Goal: Task Accomplishment & Management: Use online tool/utility

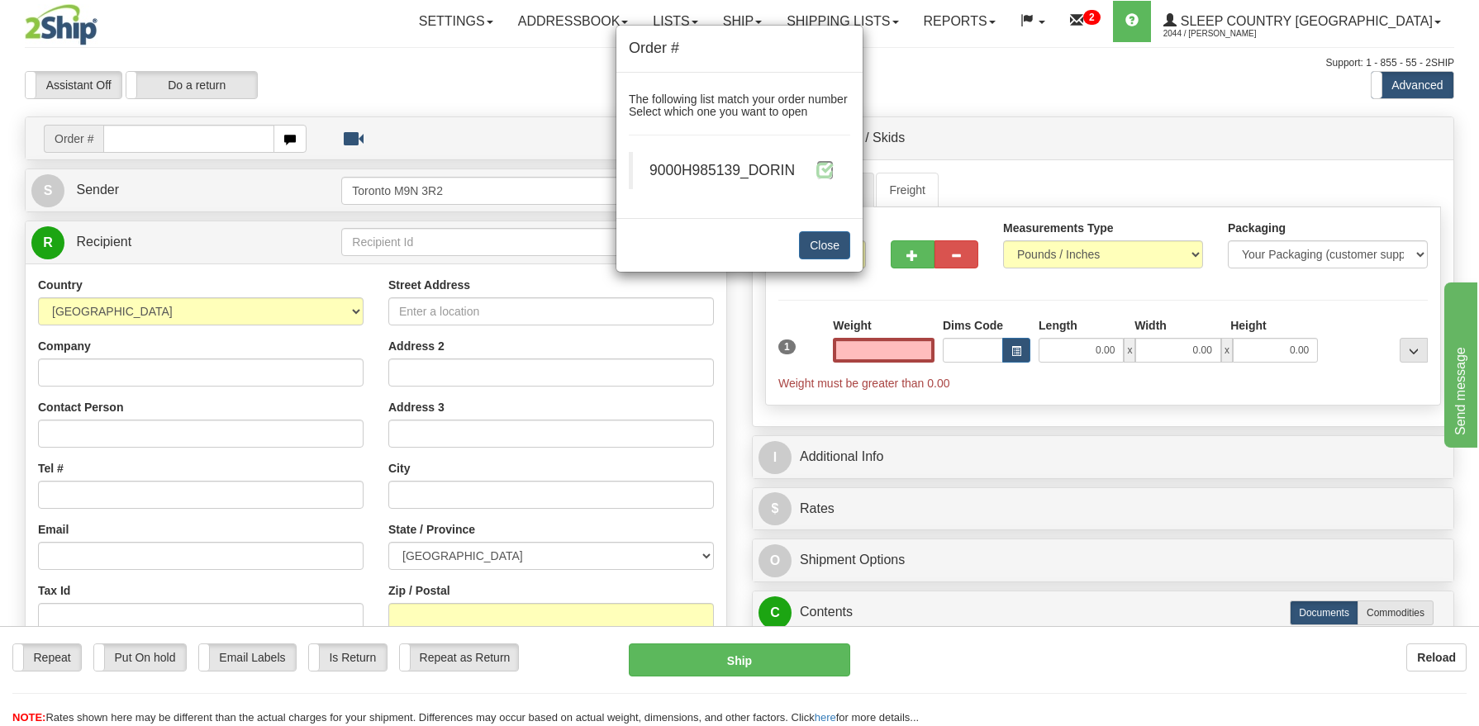
type input "0.00"
click at [826, 166] on span at bounding box center [825, 169] width 17 height 17
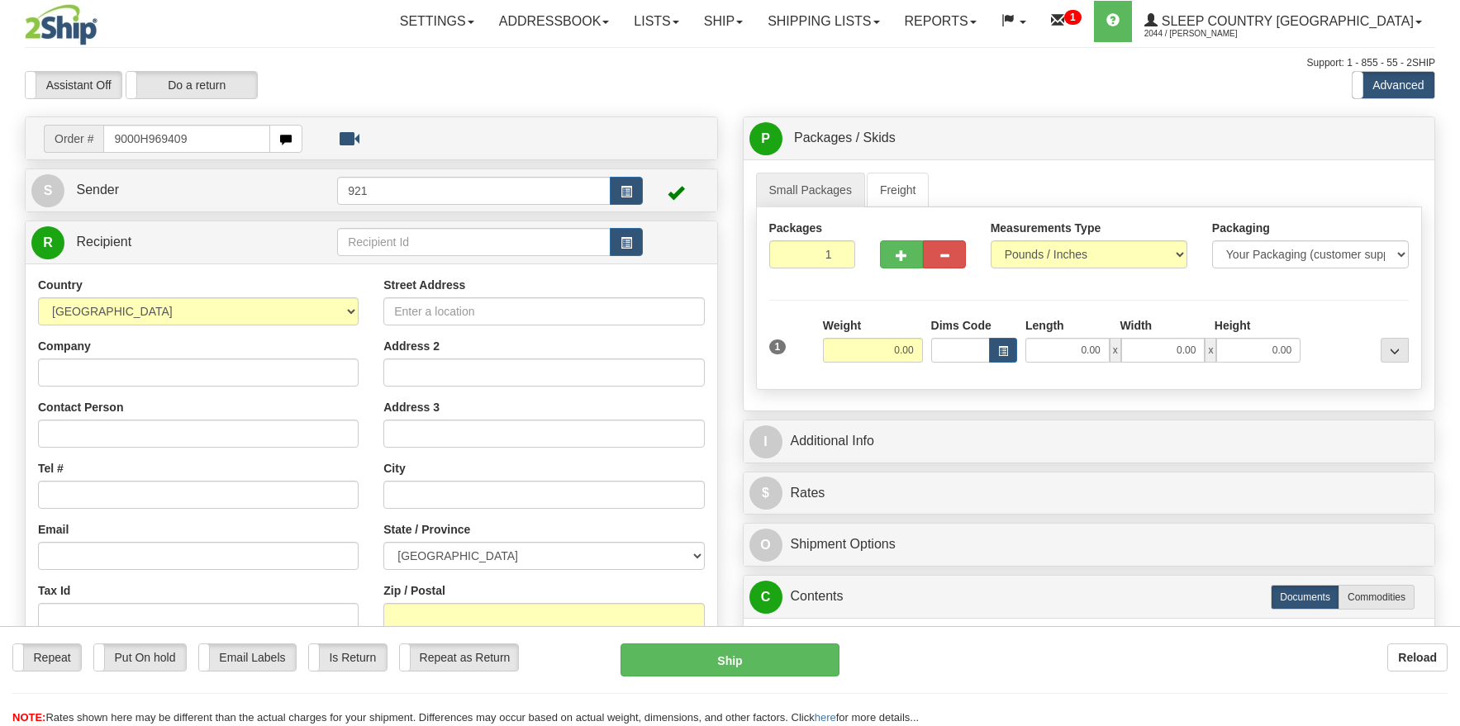
type input "9000H969409"
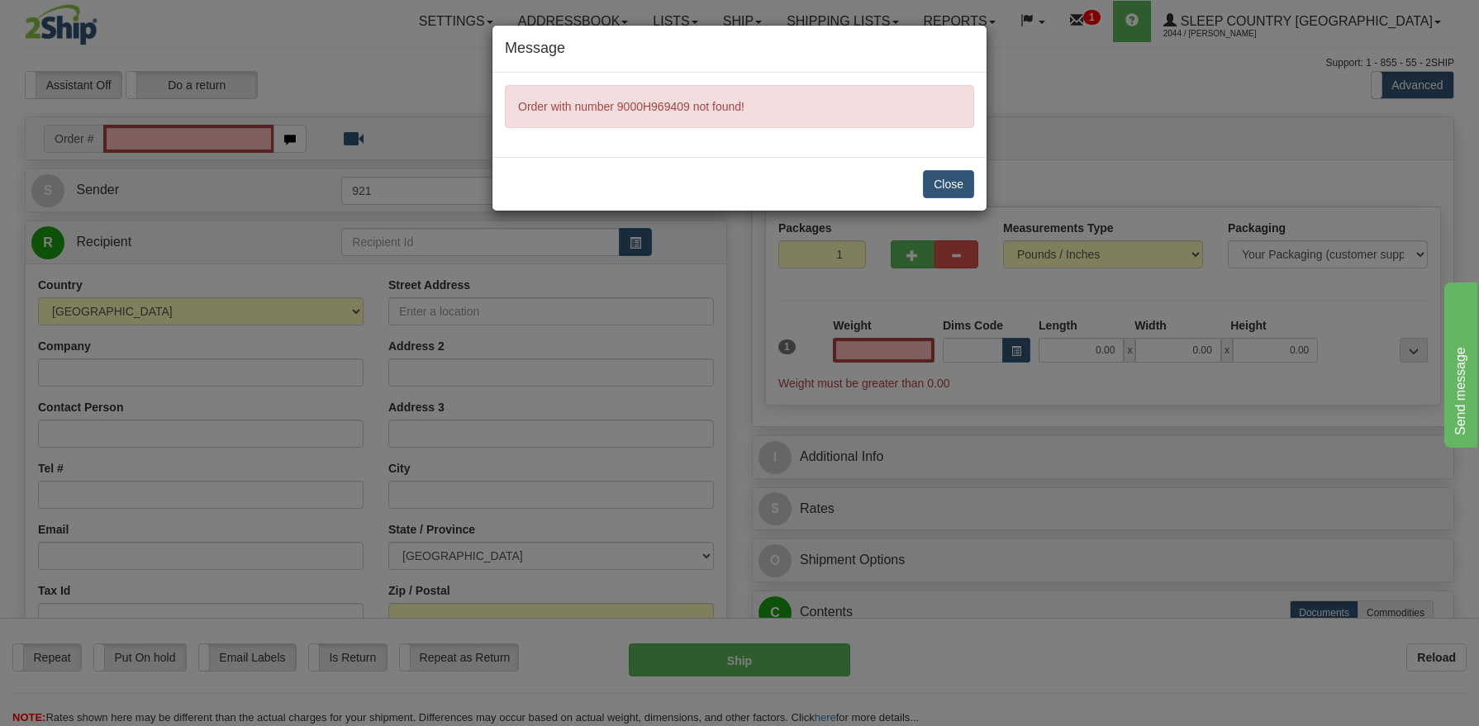
type input "0.00"
